Goal: Information Seeking & Learning: Learn about a topic

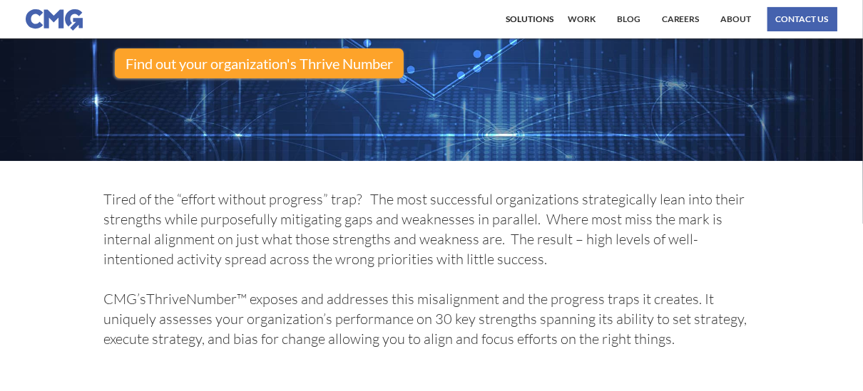
drag, startPoint x: 564, startPoint y: 122, endPoint x: 557, endPoint y: 174, distance: 52.5
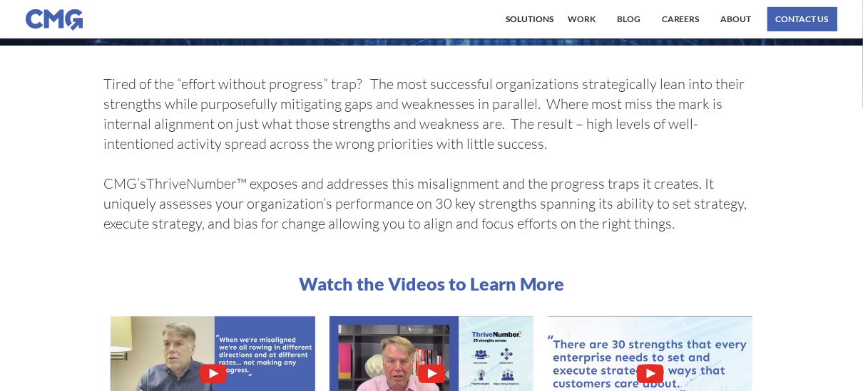
scroll to position [342, 0]
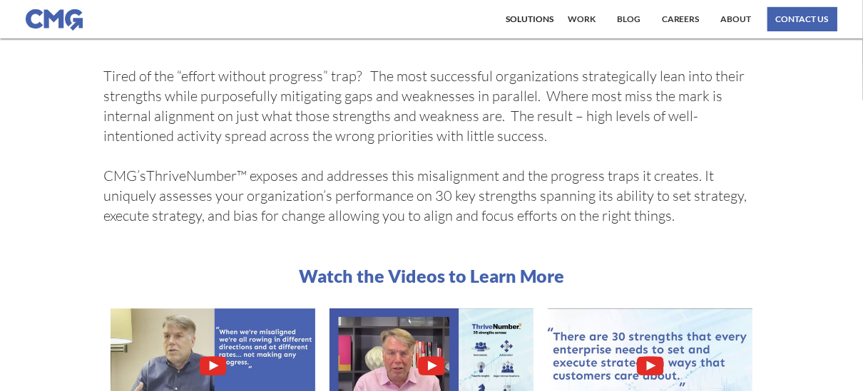
drag, startPoint x: 750, startPoint y: 213, endPoint x: 740, endPoint y: 247, distance: 35.6
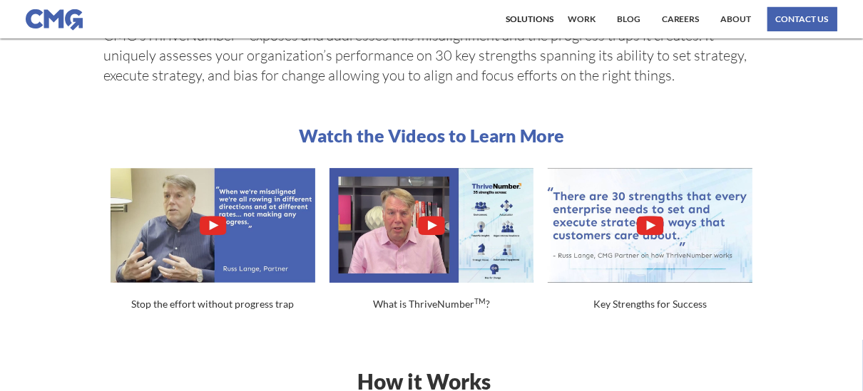
scroll to position [498, 0]
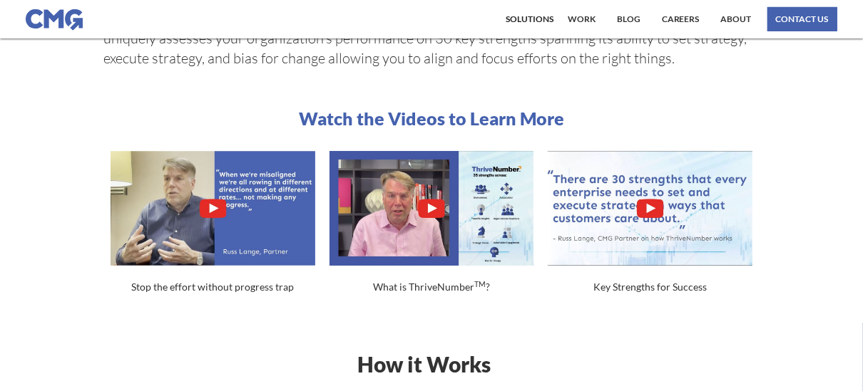
drag, startPoint x: 761, startPoint y: 210, endPoint x: 767, endPoint y: 256, distance: 46.7
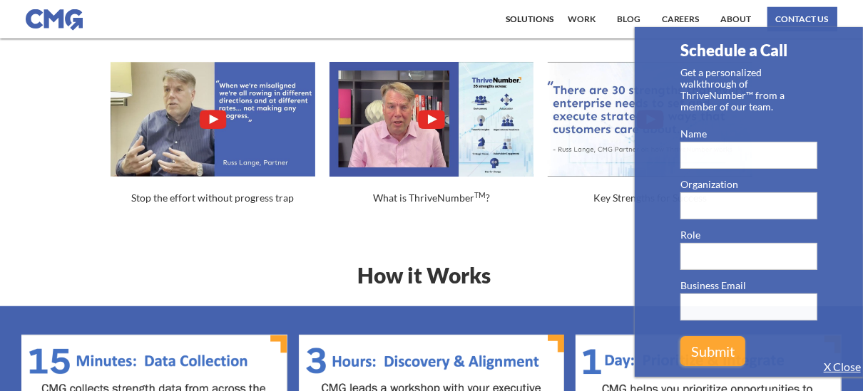
drag, startPoint x: 786, startPoint y: 133, endPoint x: 786, endPoint y: 170, distance: 37.1
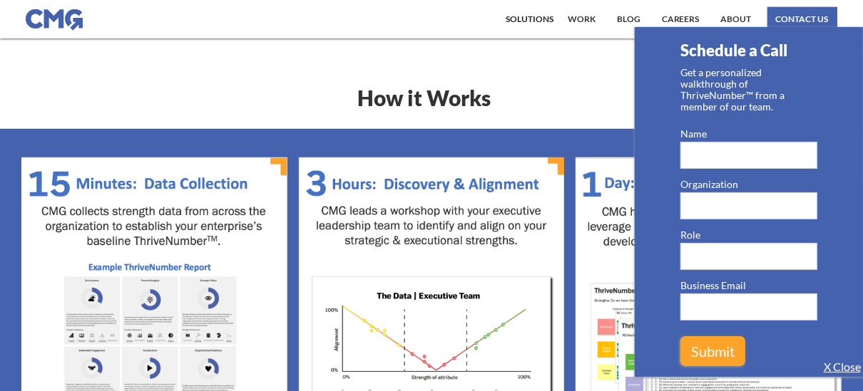
scroll to position [781, 0]
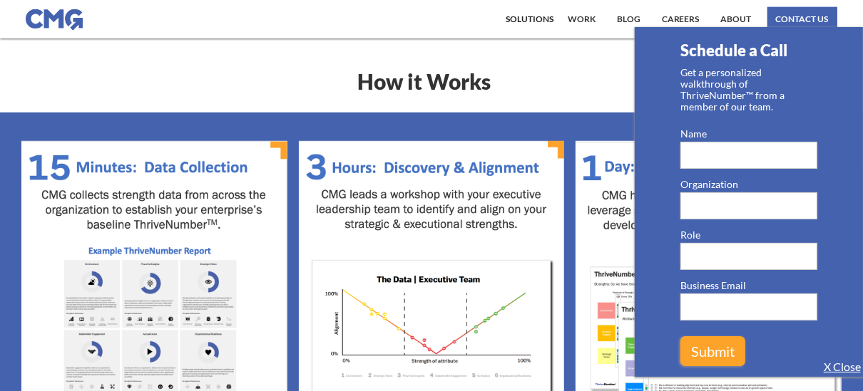
drag, startPoint x: 176, startPoint y: 307, endPoint x: 175, endPoint y: 322, distance: 15.0
click at [285, 119] on section at bounding box center [431, 296] width 863 height 366
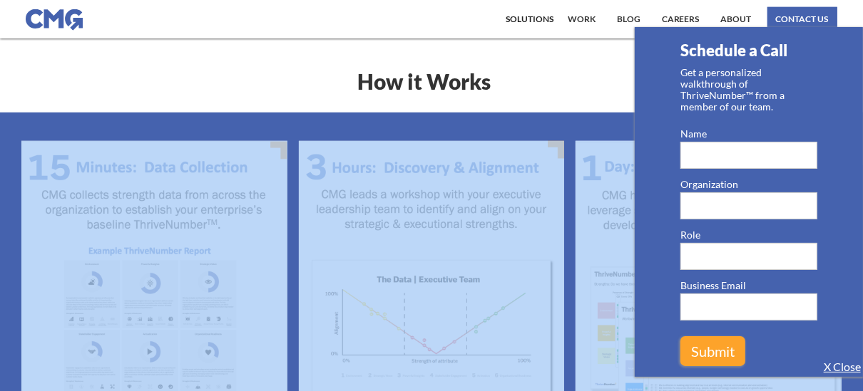
click at [285, 119] on section at bounding box center [431, 296] width 863 height 366
click at [838, 365] on link "X Close" at bounding box center [841, 367] width 37 height 14
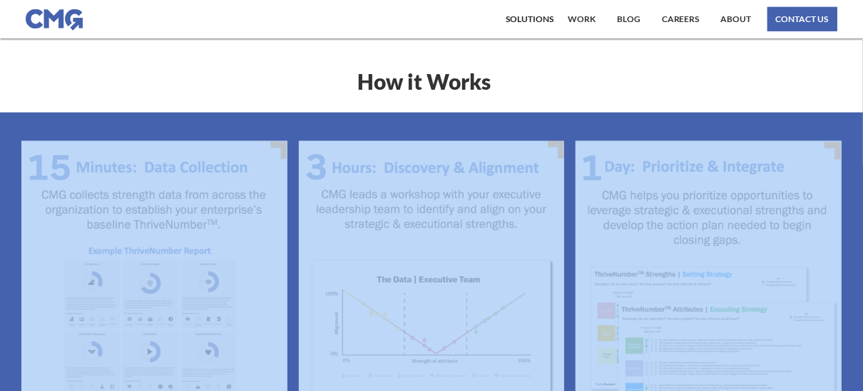
click at [565, 135] on section at bounding box center [431, 296] width 863 height 366
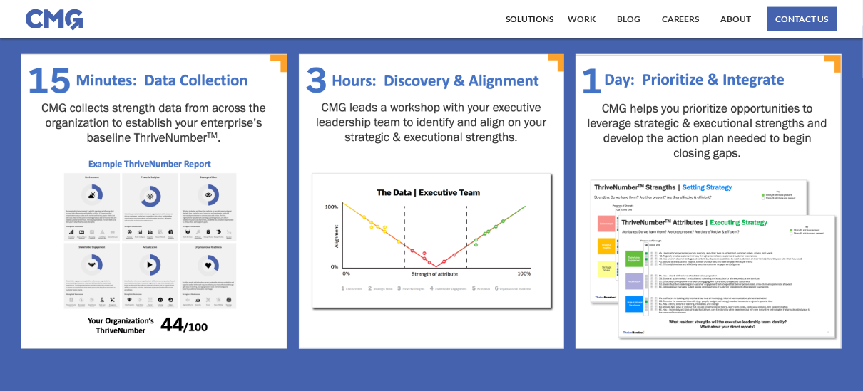
drag, startPoint x: 565, startPoint y: 71, endPoint x: 555, endPoint y: 131, distance: 60.7
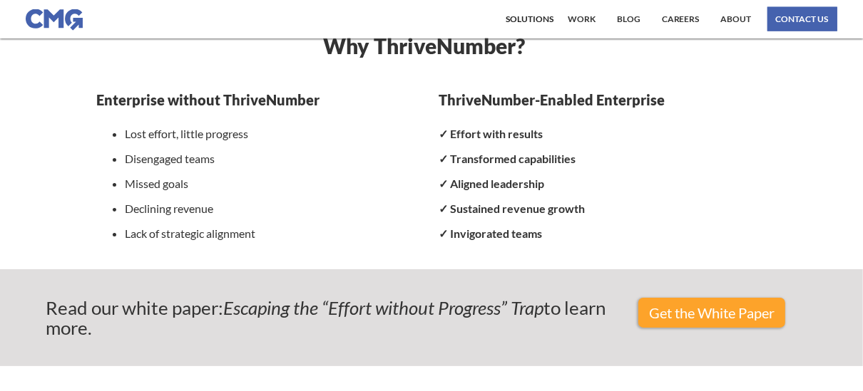
drag, startPoint x: 569, startPoint y: 119, endPoint x: 572, endPoint y: 174, distance: 55.0
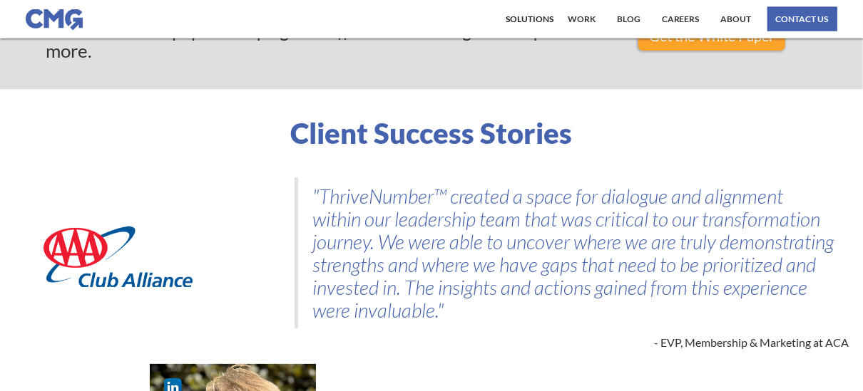
scroll to position [1645, 0]
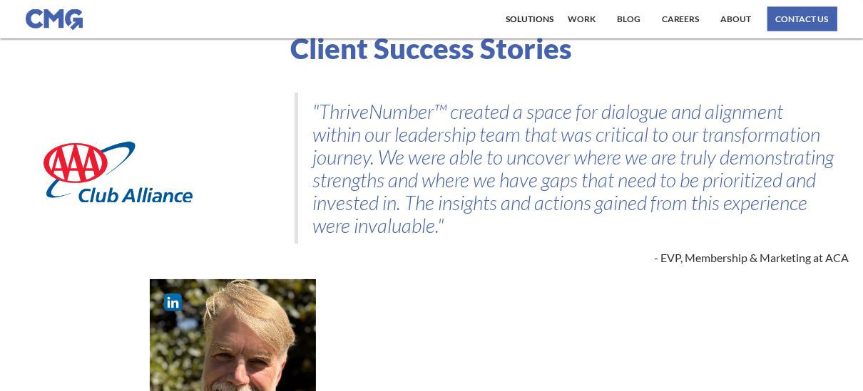
drag, startPoint x: 582, startPoint y: 164, endPoint x: 572, endPoint y: 239, distance: 75.5
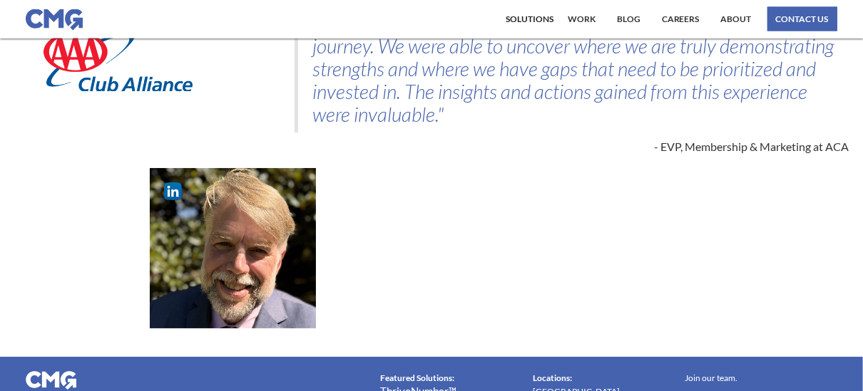
drag, startPoint x: 483, startPoint y: 248, endPoint x: 486, endPoint y: 301, distance: 52.9
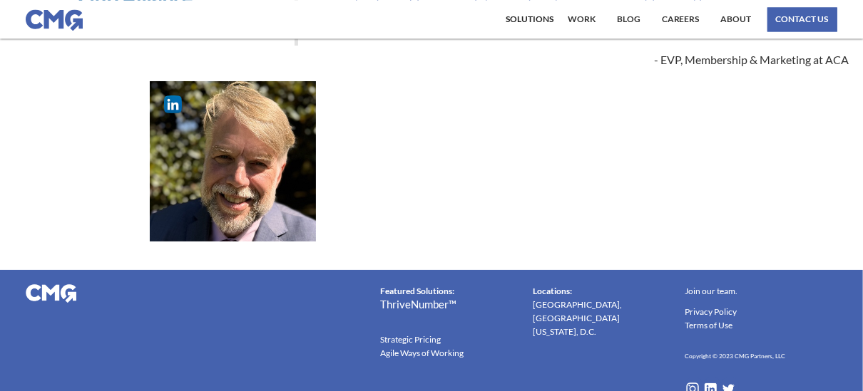
scroll to position [1851, 0]
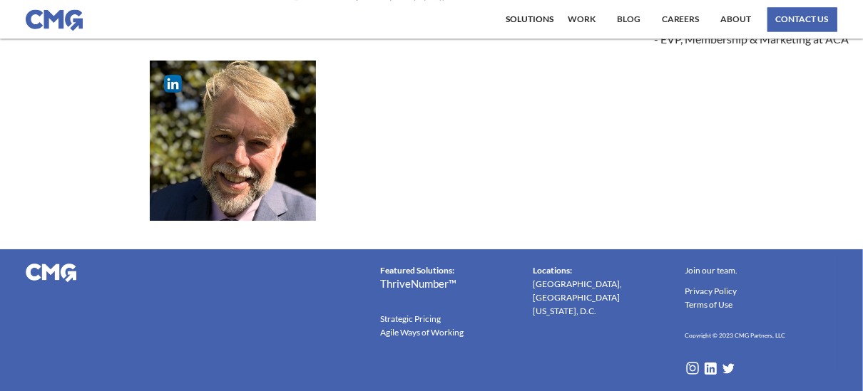
drag, startPoint x: 446, startPoint y: 132, endPoint x: 451, endPoint y: 200, distance: 67.9
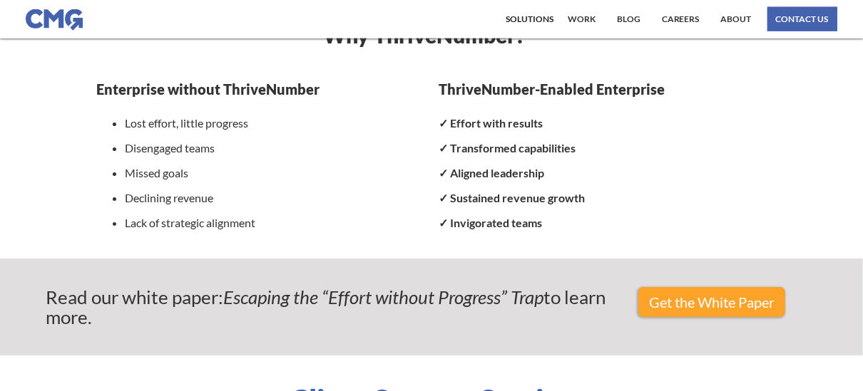
scroll to position [426, 0]
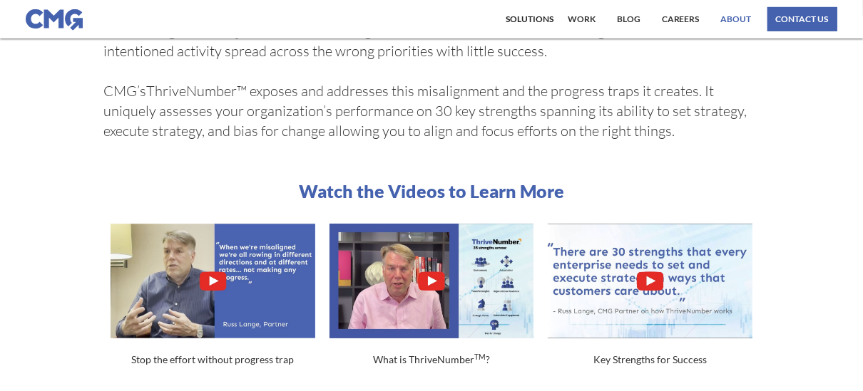
click at [739, 21] on link "About" at bounding box center [736, 19] width 38 height 24
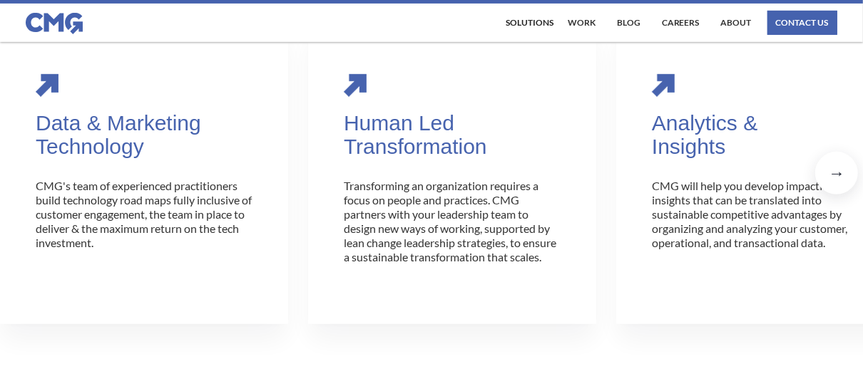
drag, startPoint x: 587, startPoint y: 205, endPoint x: 576, endPoint y: 282, distance: 77.1
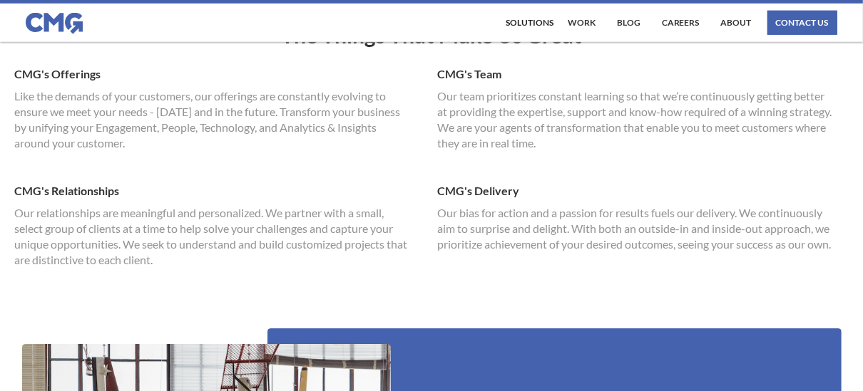
drag, startPoint x: 585, startPoint y: 168, endPoint x: 587, endPoint y: 251, distance: 82.7
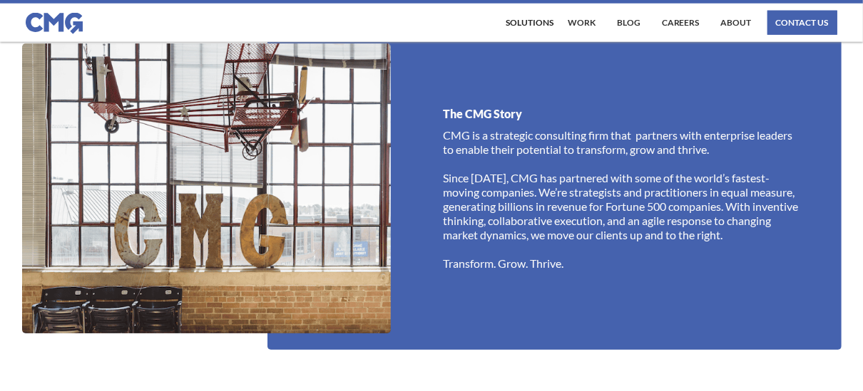
drag, startPoint x: 418, startPoint y: 144, endPoint x: 419, endPoint y: 219, distance: 74.9
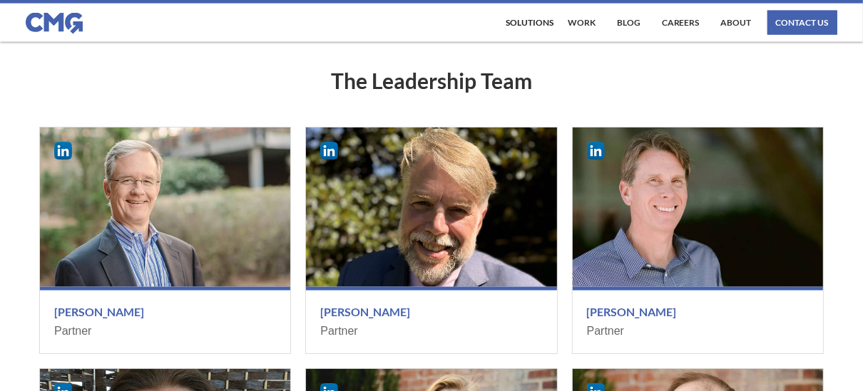
drag, startPoint x: 385, startPoint y: 153, endPoint x: 376, endPoint y: 217, distance: 64.7
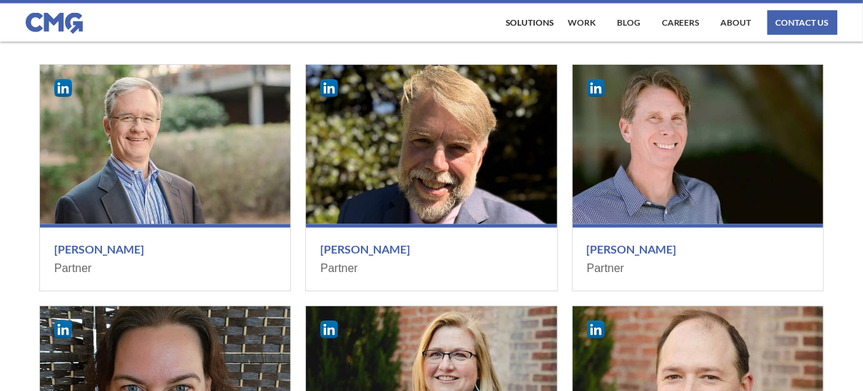
scroll to position [1509, 0]
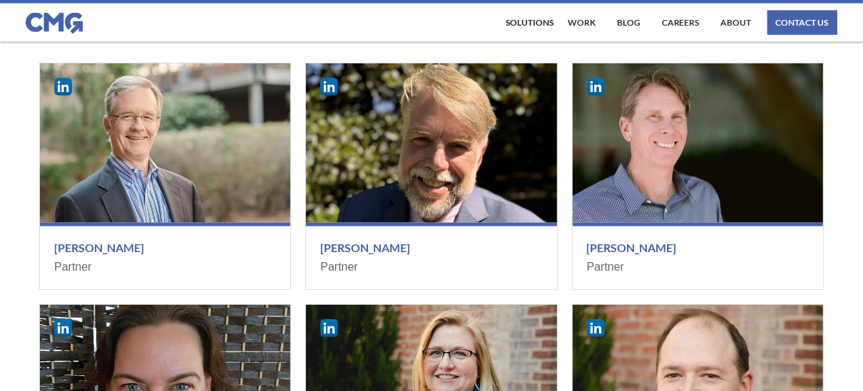
drag, startPoint x: 562, startPoint y: 68, endPoint x: 559, endPoint y: 89, distance: 21.7
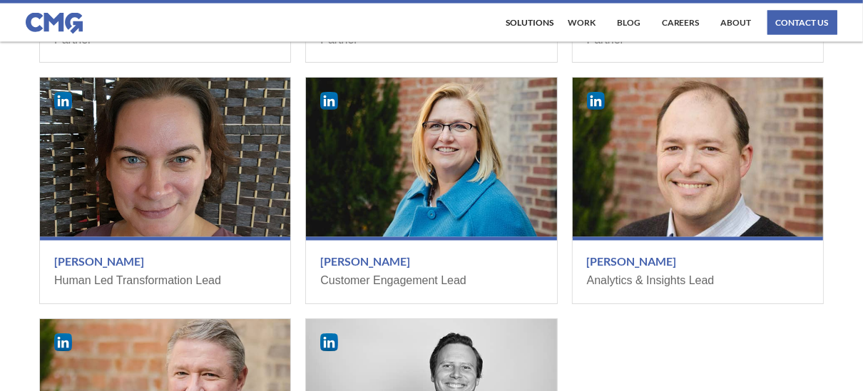
drag, startPoint x: 561, startPoint y: 91, endPoint x: 565, endPoint y: 131, distance: 40.1
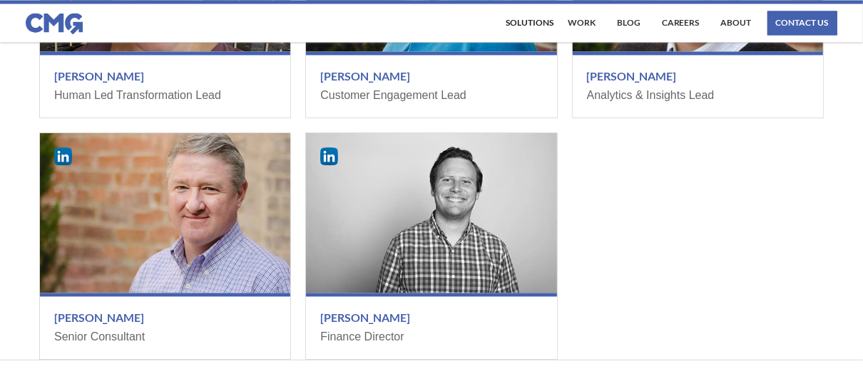
scroll to position [1960, 0]
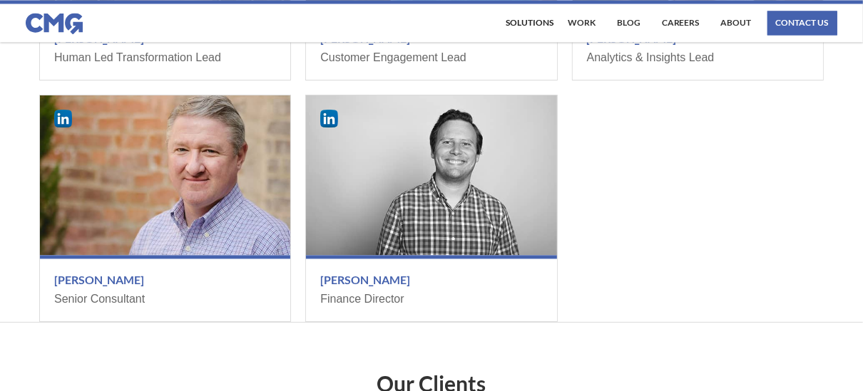
drag, startPoint x: 565, startPoint y: 131, endPoint x: 563, endPoint y: 181, distance: 49.9
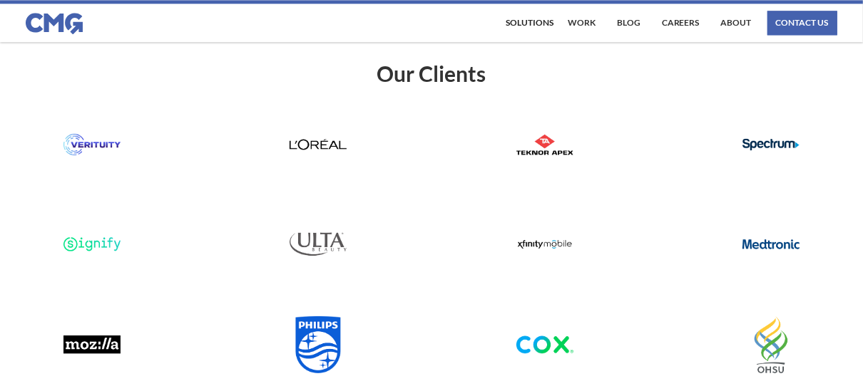
drag, startPoint x: 569, startPoint y: 138, endPoint x: 562, endPoint y: 192, distance: 53.9
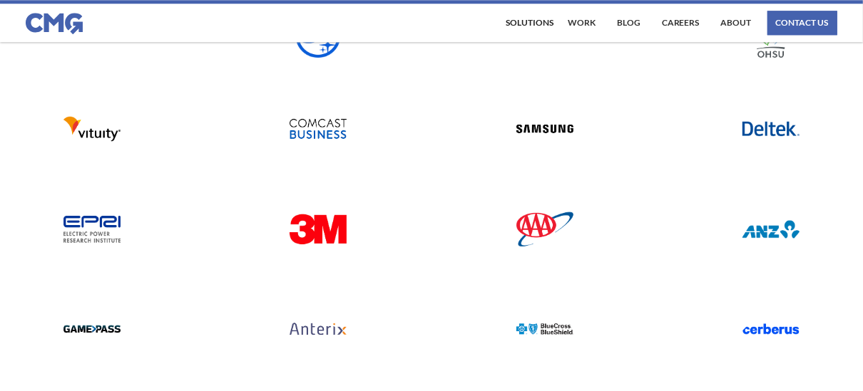
drag, startPoint x: 462, startPoint y: 128, endPoint x: 454, endPoint y: 177, distance: 49.1
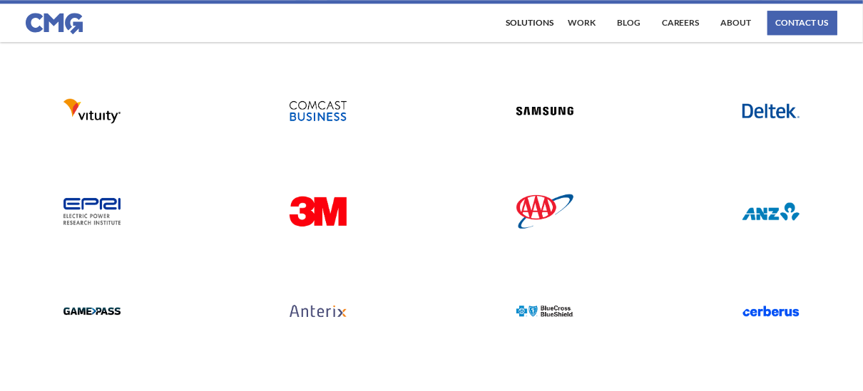
scroll to position [2606, 0]
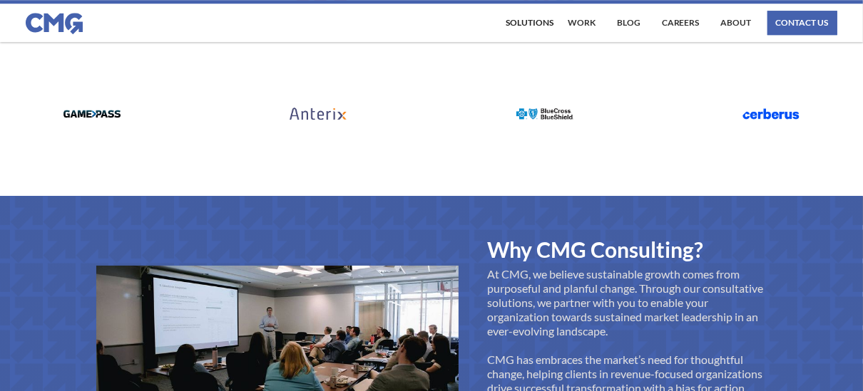
drag, startPoint x: 443, startPoint y: 112, endPoint x: 442, endPoint y: 151, distance: 39.2
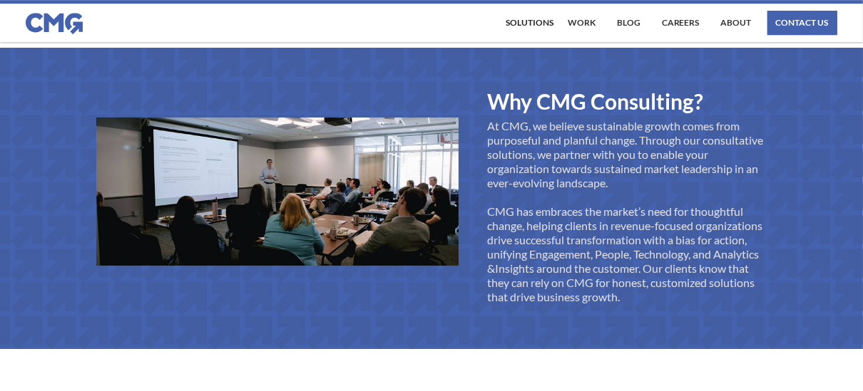
scroll to position [2964, 0]
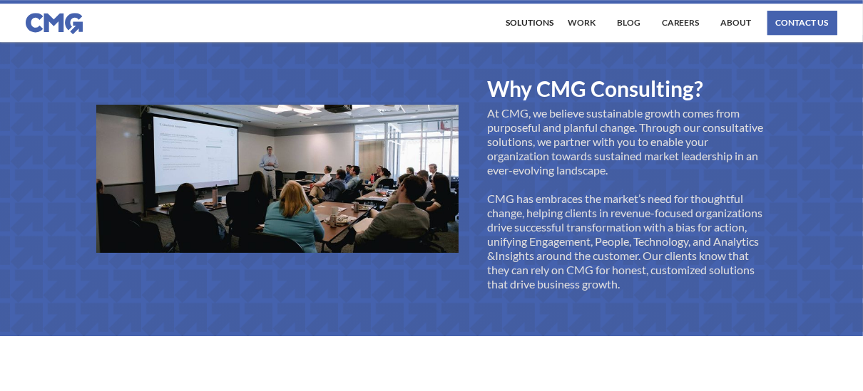
drag, startPoint x: 442, startPoint y: 132, endPoint x: 439, endPoint y: 175, distance: 43.6
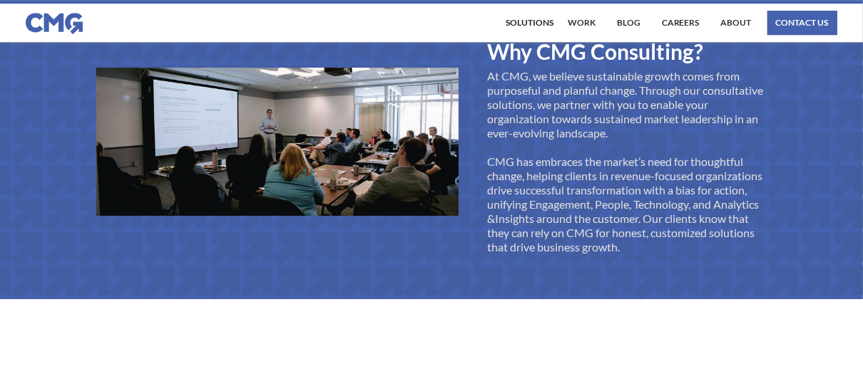
drag, startPoint x: 461, startPoint y: 81, endPoint x: 455, endPoint y: 107, distance: 26.5
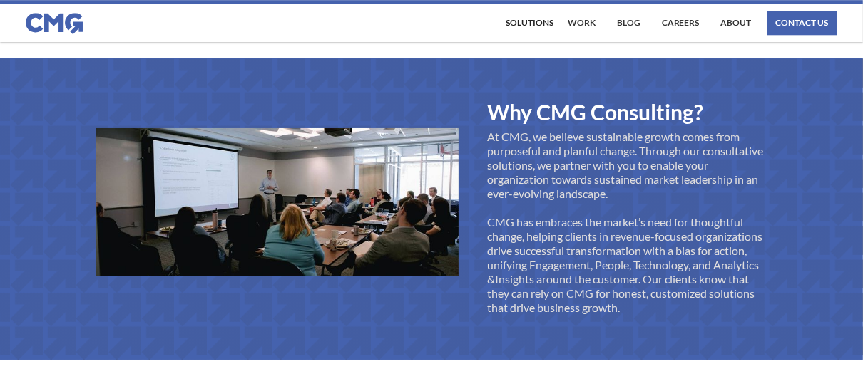
scroll to position [2925, 0]
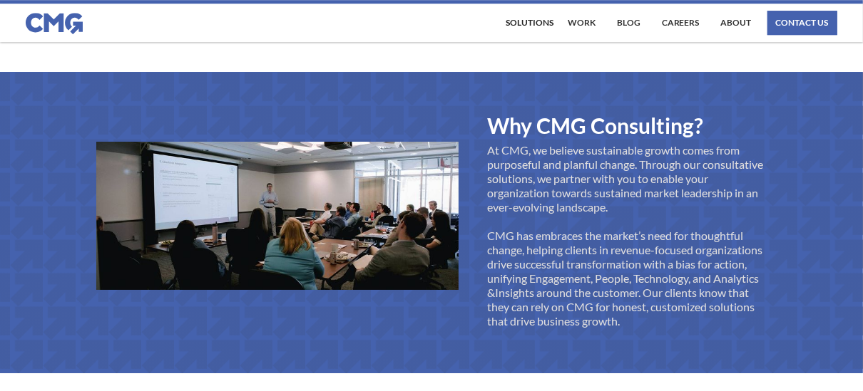
drag, startPoint x: 466, startPoint y: 166, endPoint x: 463, endPoint y: 133, distance: 33.7
